Goal: Navigation & Orientation: Find specific page/section

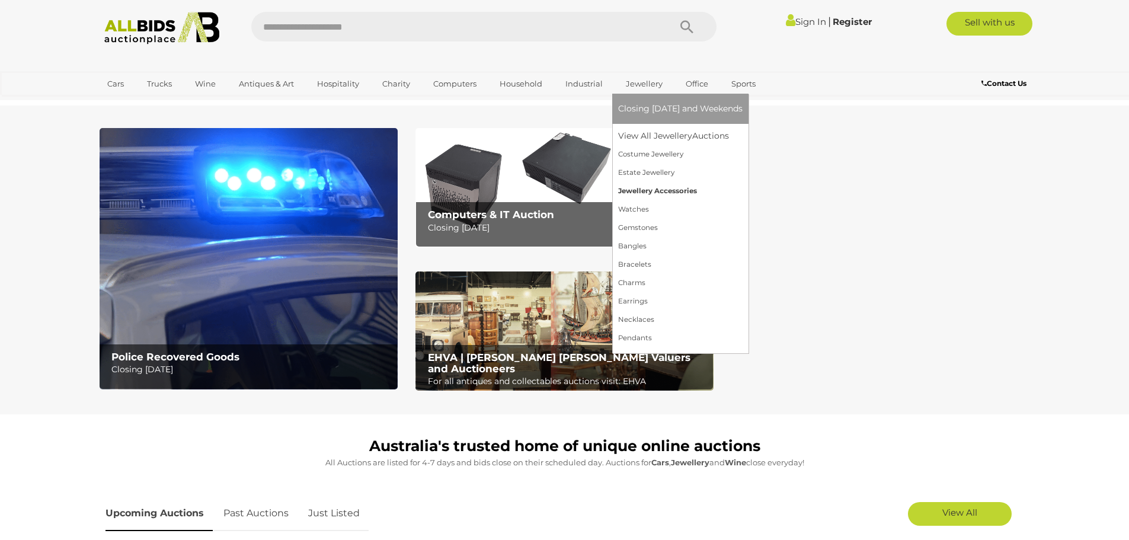
click at [627, 197] on link "Jewellery Accessories" at bounding box center [680, 191] width 124 height 18
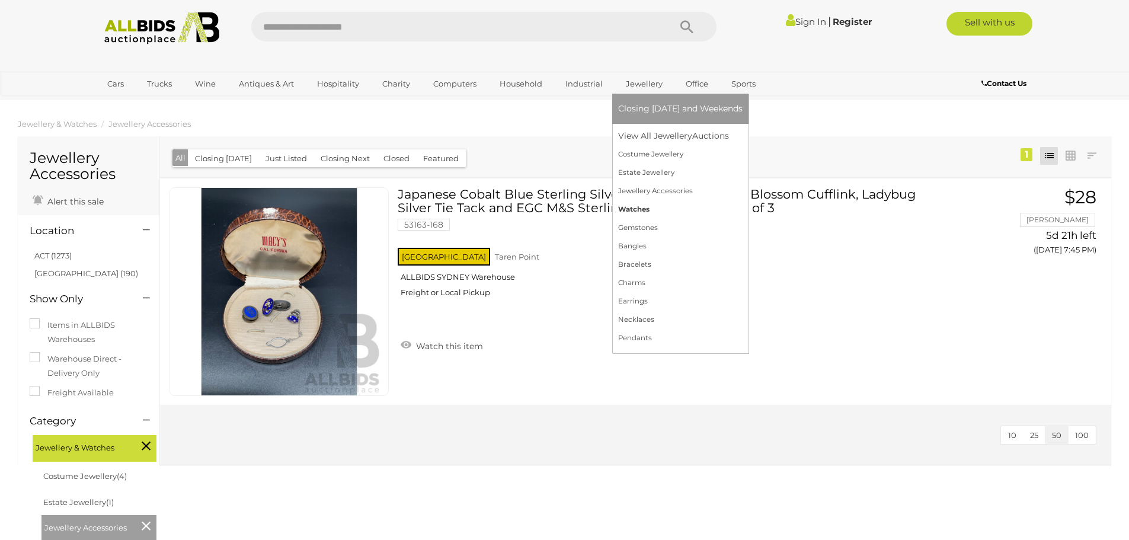
click at [635, 208] on link "Watches" at bounding box center [680, 209] width 124 height 18
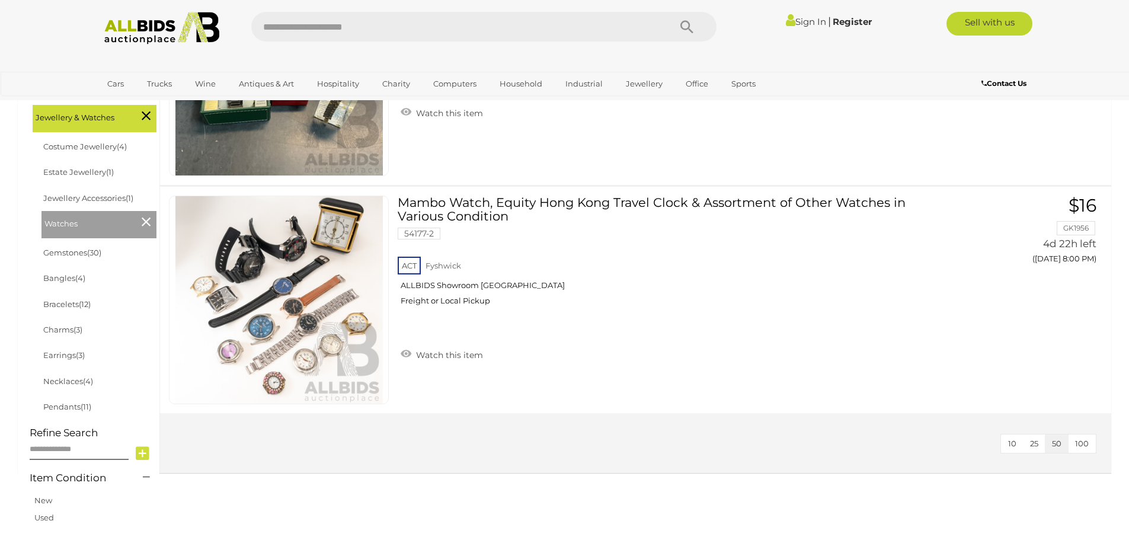
scroll to position [355, 0]
